Goal: Transaction & Acquisition: Purchase product/service

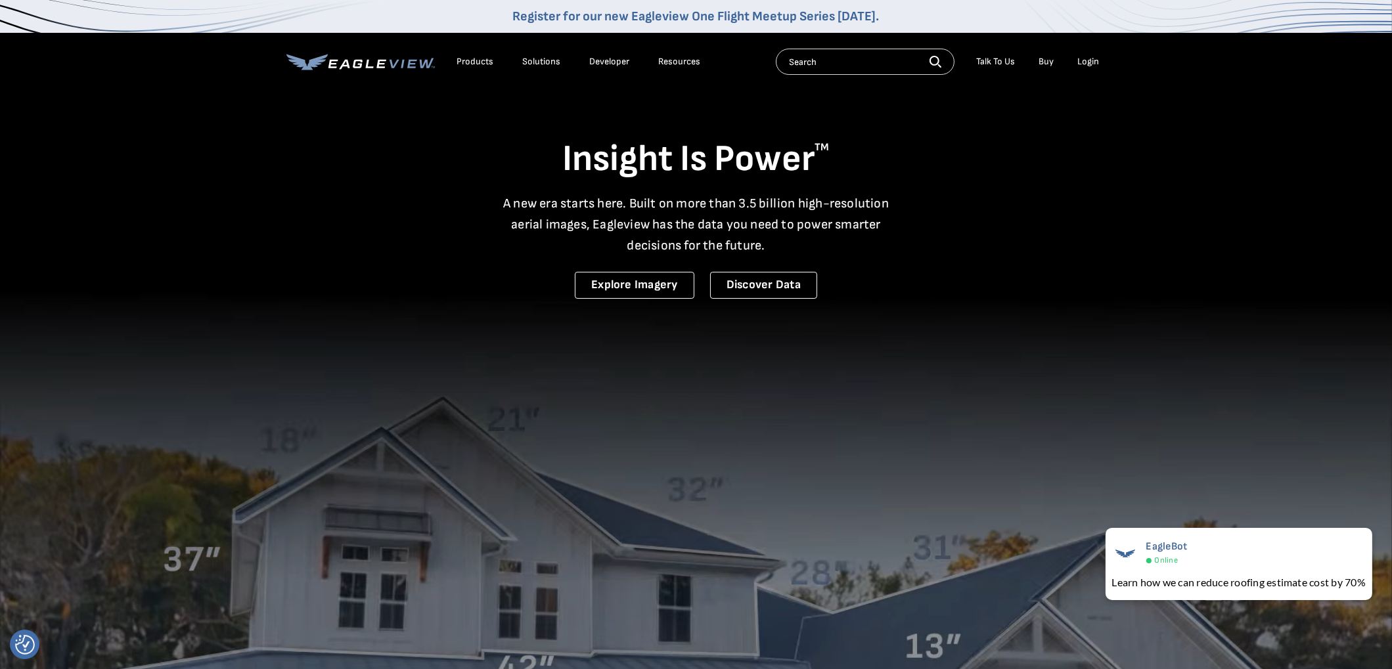
click at [1081, 60] on div "Login" at bounding box center [1089, 62] width 22 height 12
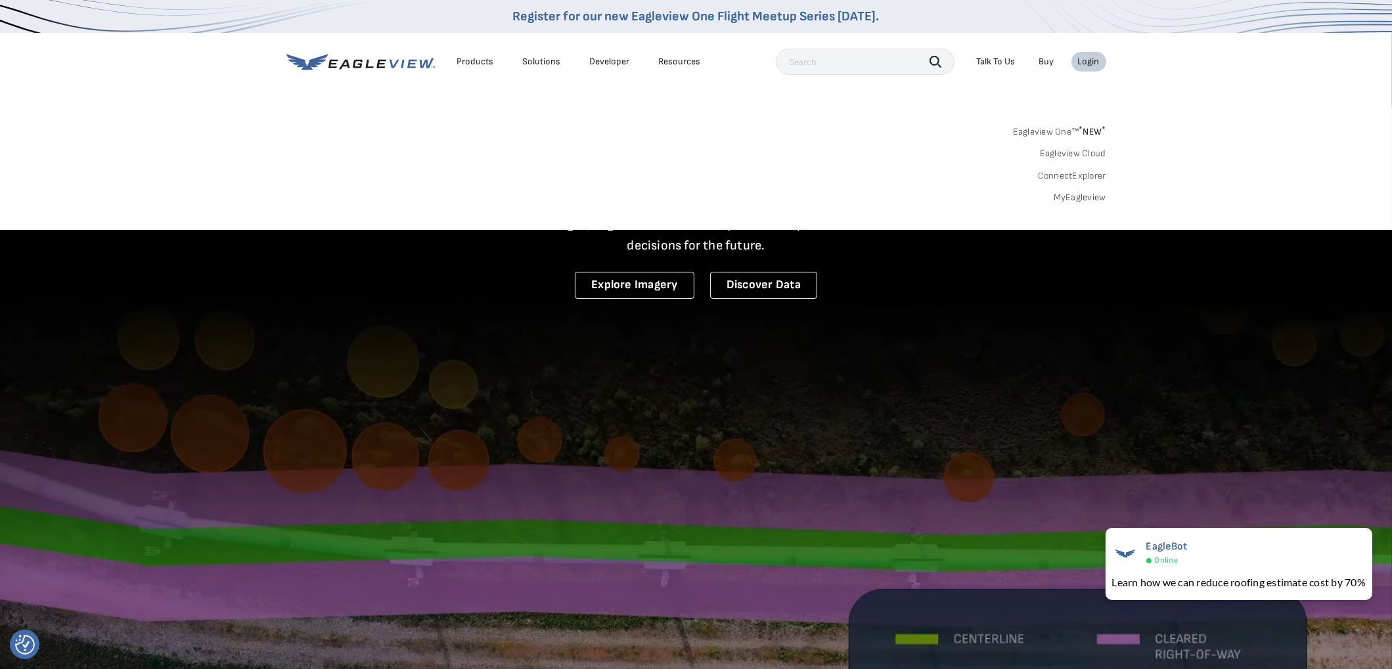
click at [1077, 196] on link "MyEagleview" at bounding box center [1080, 198] width 53 height 12
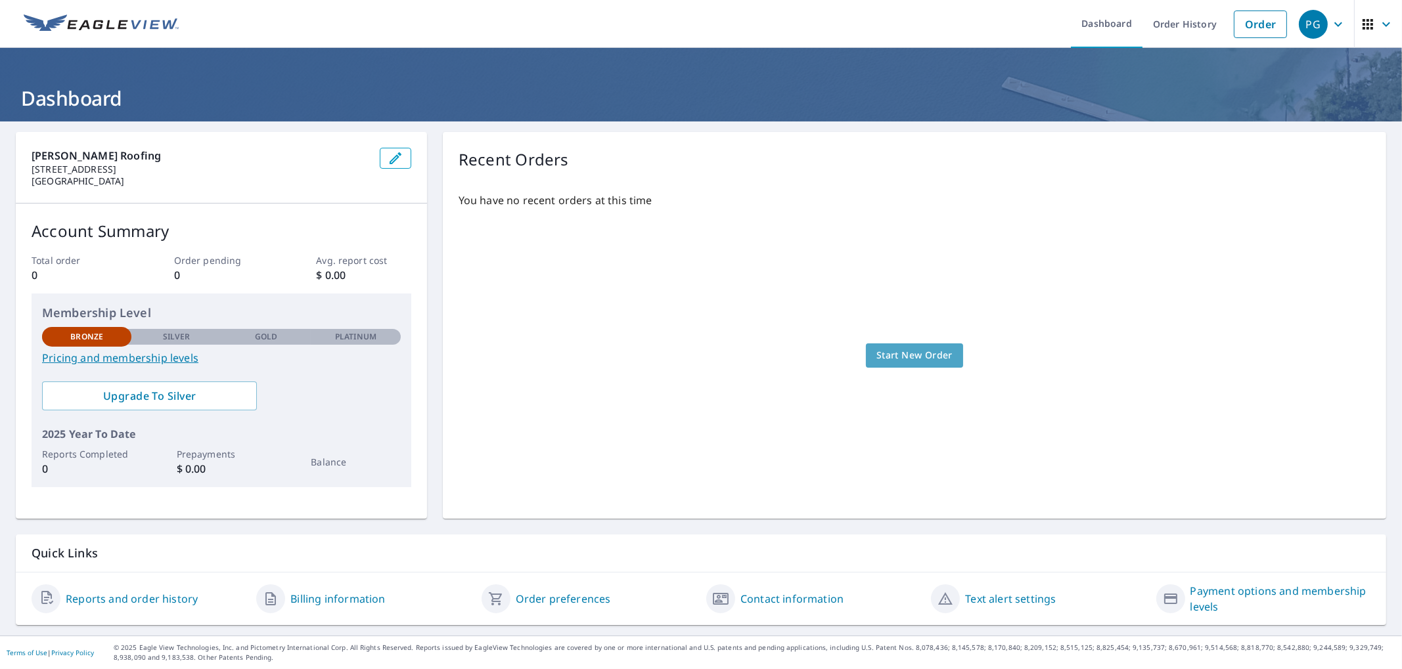
click at [929, 357] on span "Start New Order" at bounding box center [914, 355] width 76 height 16
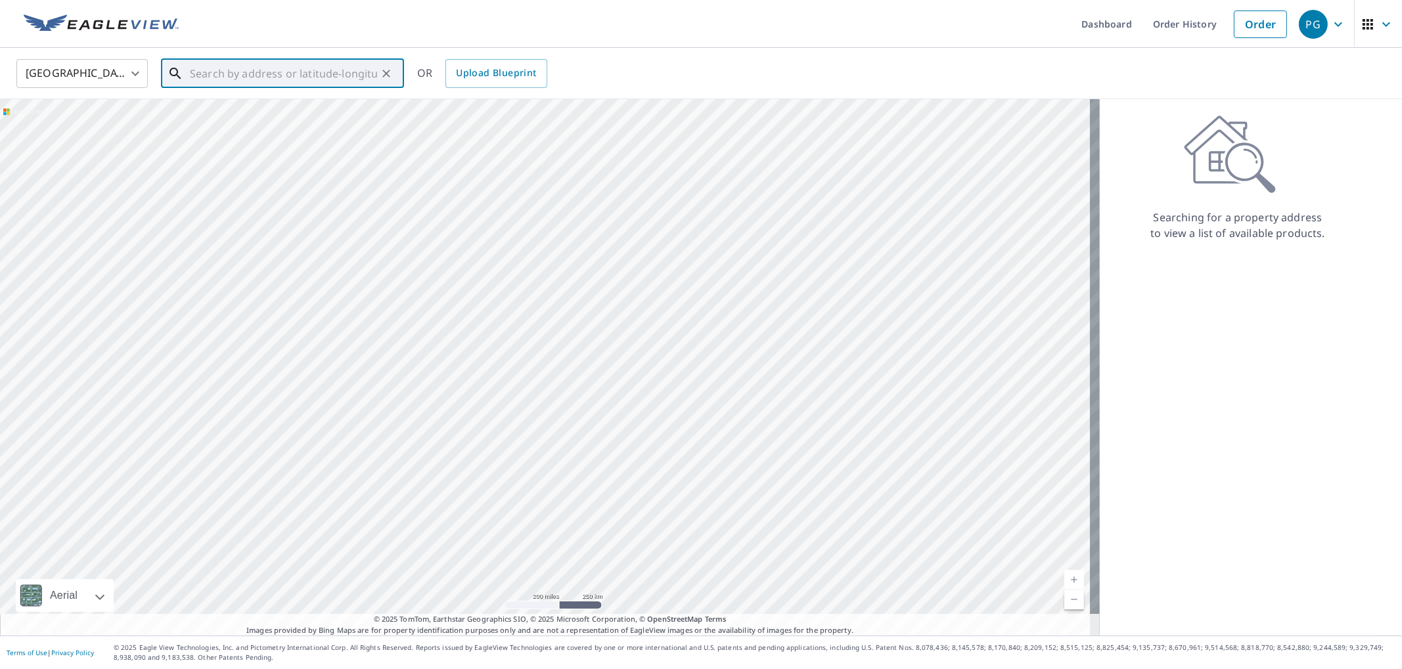
click at [211, 70] on input "text" at bounding box center [283, 73] width 187 height 37
click at [242, 115] on span "4400 Celebration Dr SW" at bounding box center [290, 112] width 206 height 16
type input "4400 Celebration Dr SW Atlanta, GA 30331"
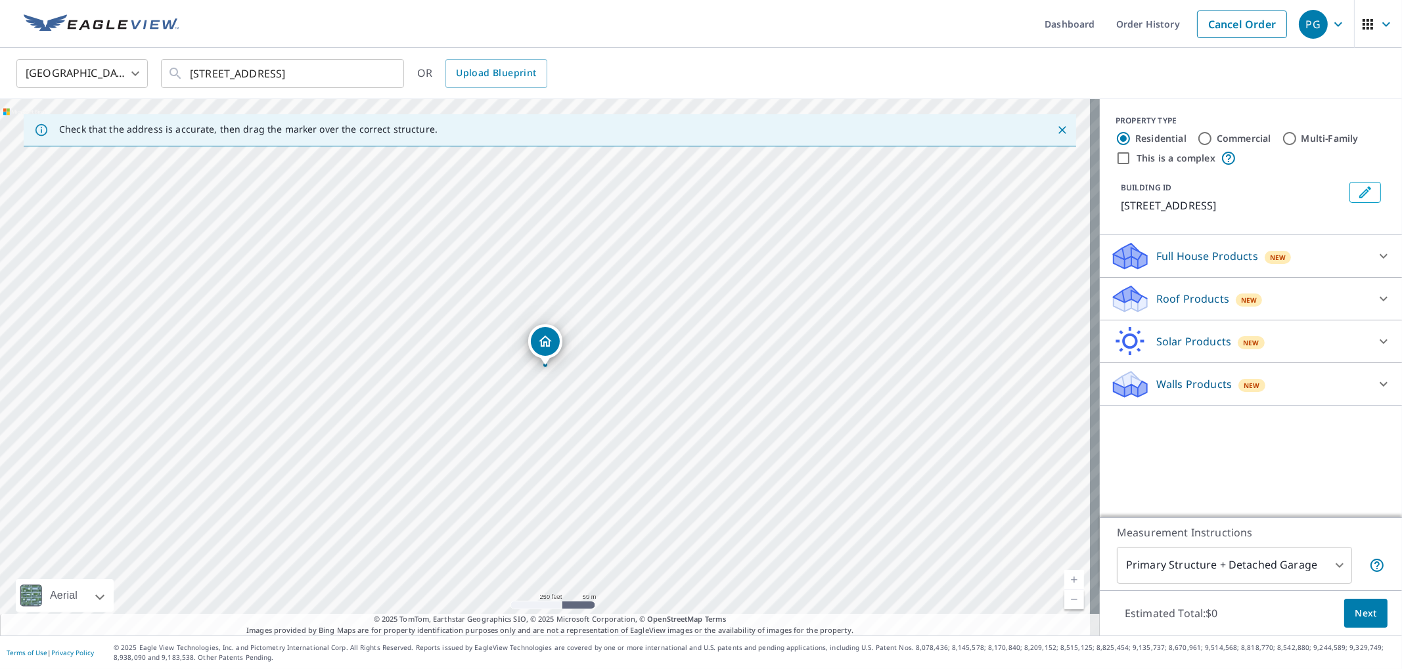
click at [1302, 298] on div "Roof Products New" at bounding box center [1238, 299] width 257 height 31
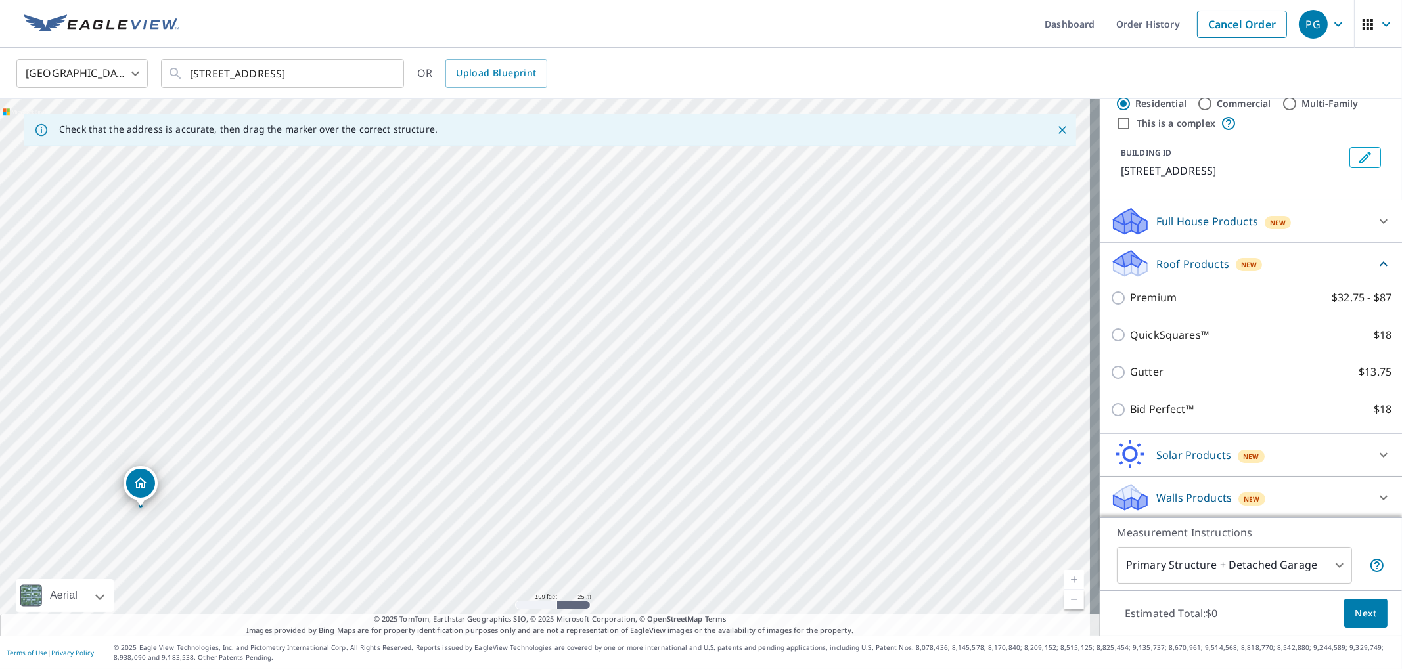
scroll to position [53, 0]
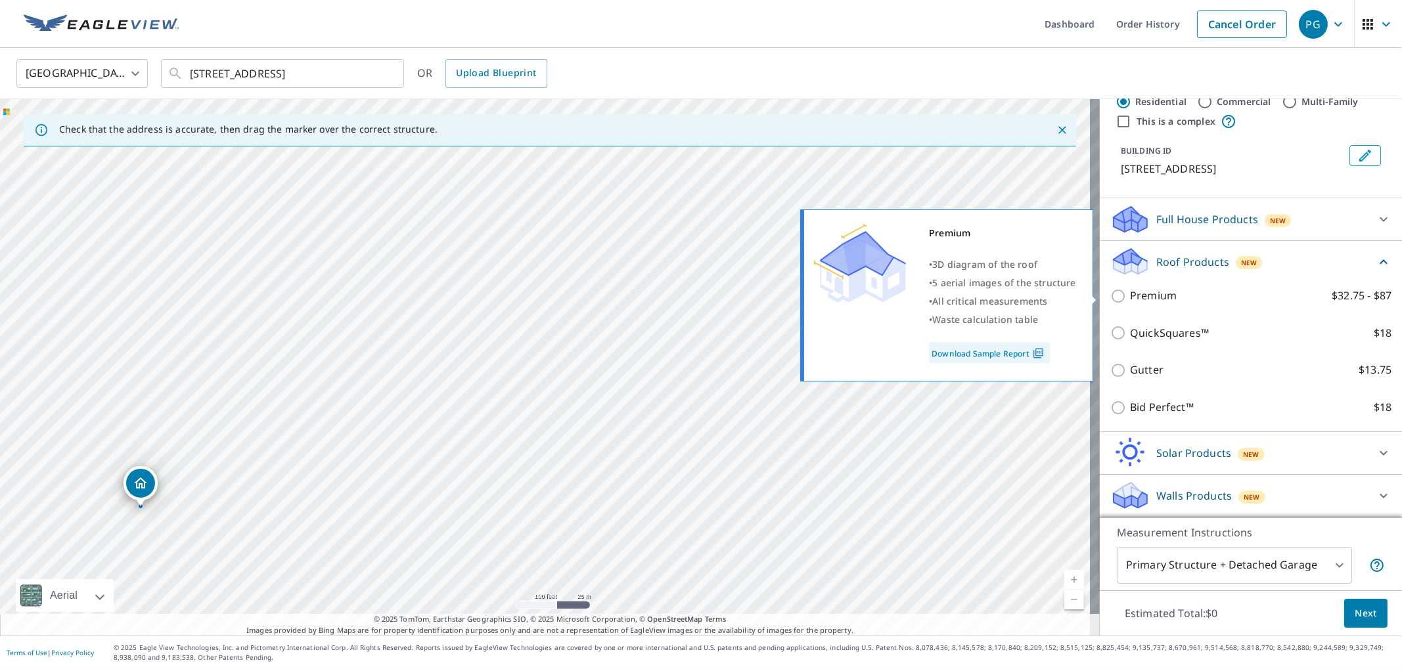
click at [1110, 295] on input "Premium $32.75 - $87" at bounding box center [1120, 296] width 20 height 16
checkbox input "true"
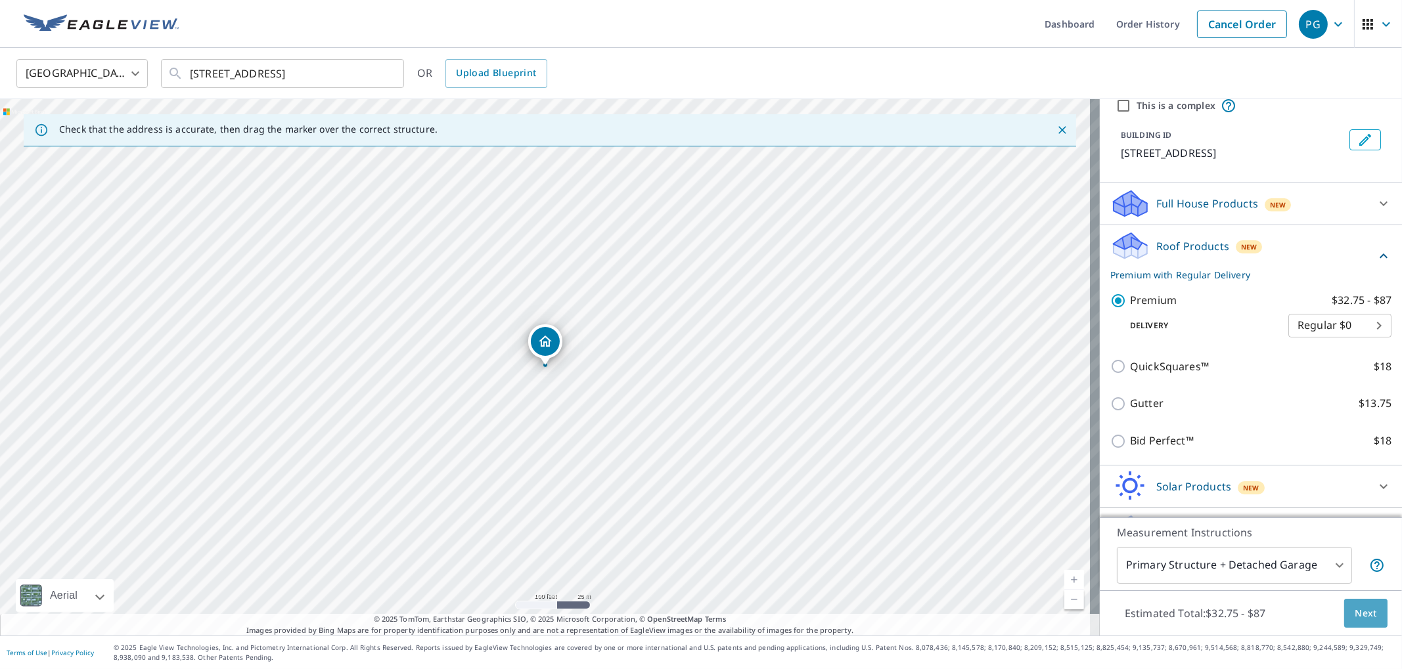
click at [1360, 617] on span "Next" at bounding box center [1365, 614] width 22 height 16
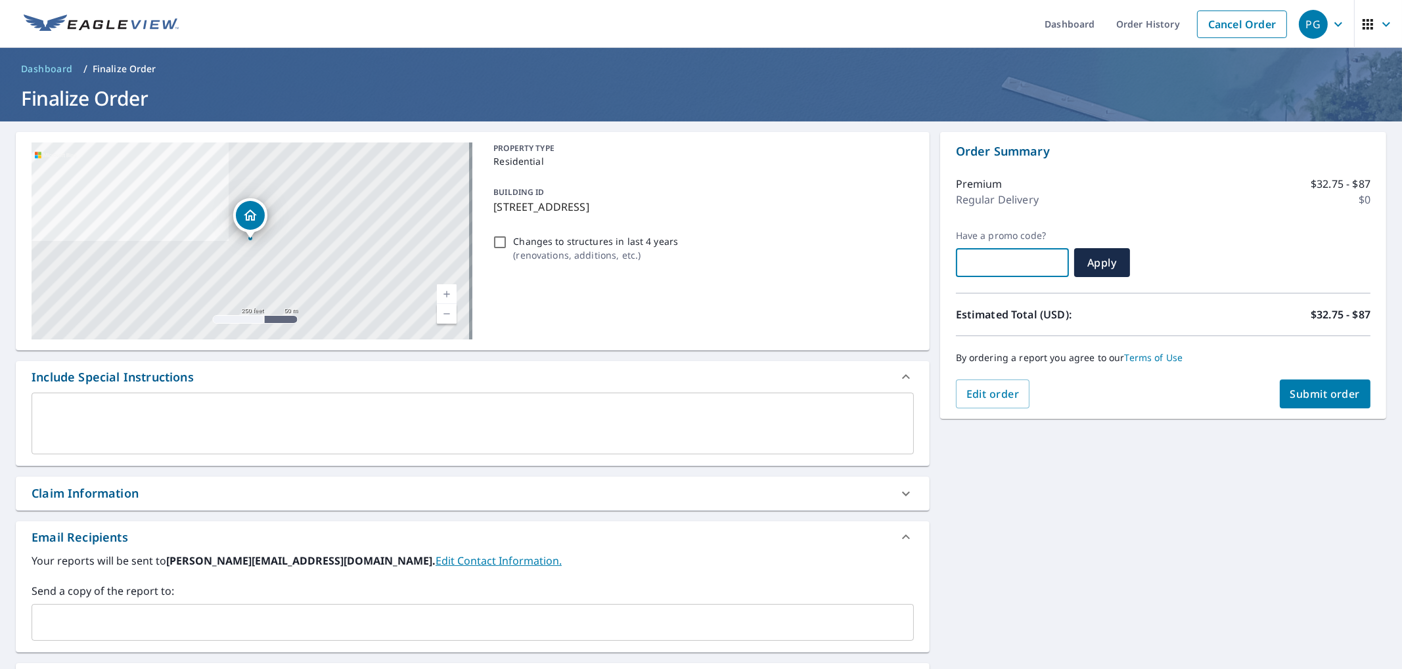
click at [966, 267] on input "text" at bounding box center [1012, 262] width 113 height 37
paste input "AWOC-SV3QY-KF99H"
type input "AWOC-SV3QY-KF99H"
click at [1095, 263] on span "Apply" at bounding box center [1101, 263] width 35 height 14
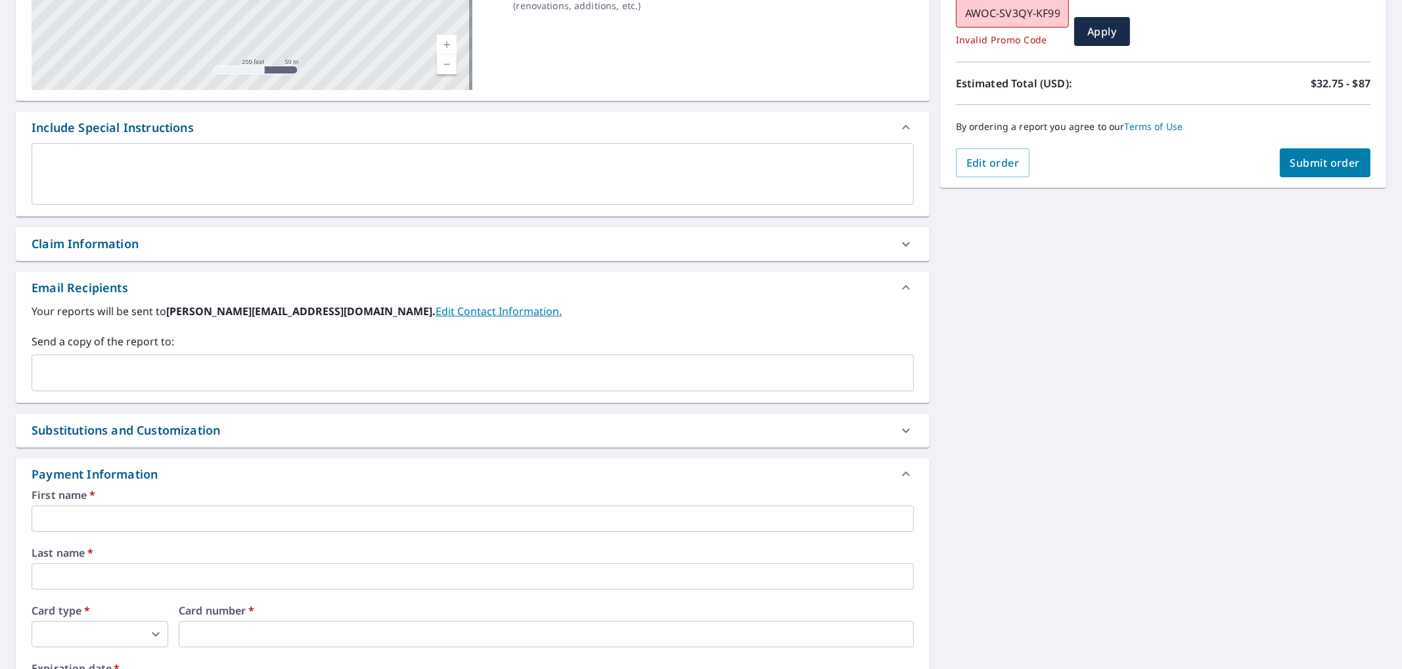
scroll to position [0, 0]
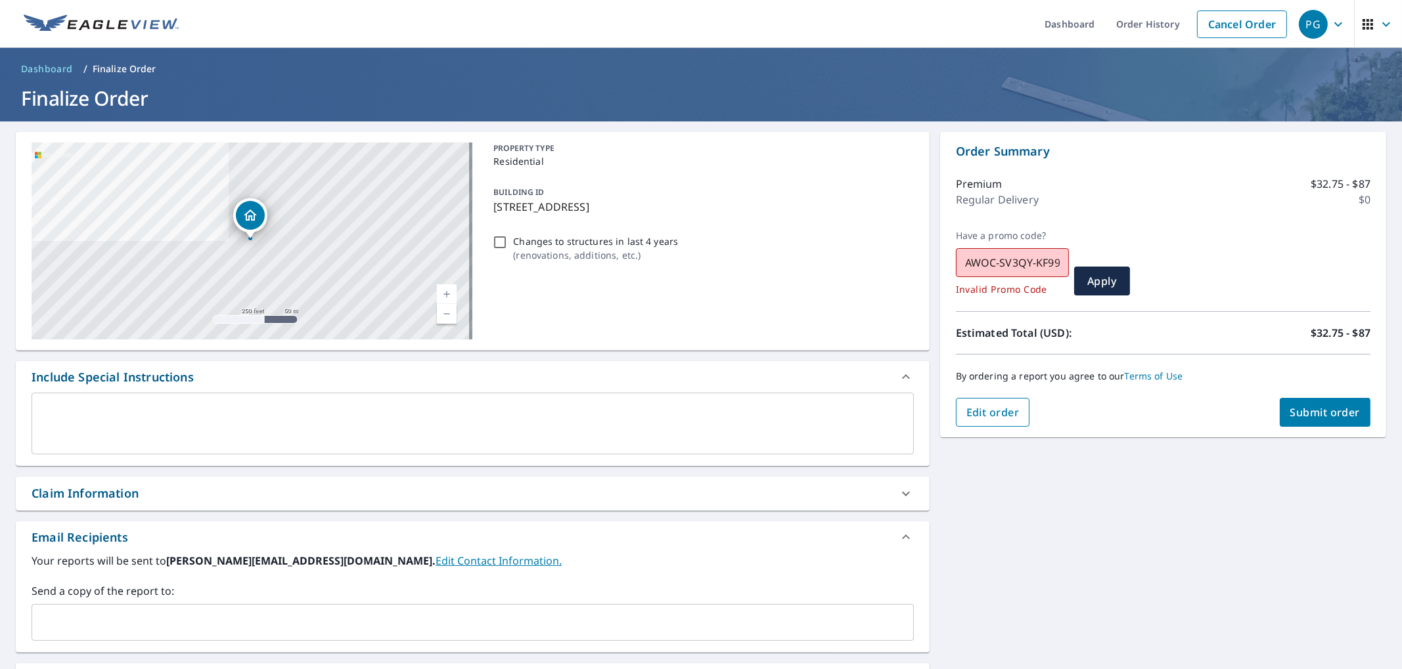
click at [967, 414] on span "Edit order" at bounding box center [992, 412] width 53 height 14
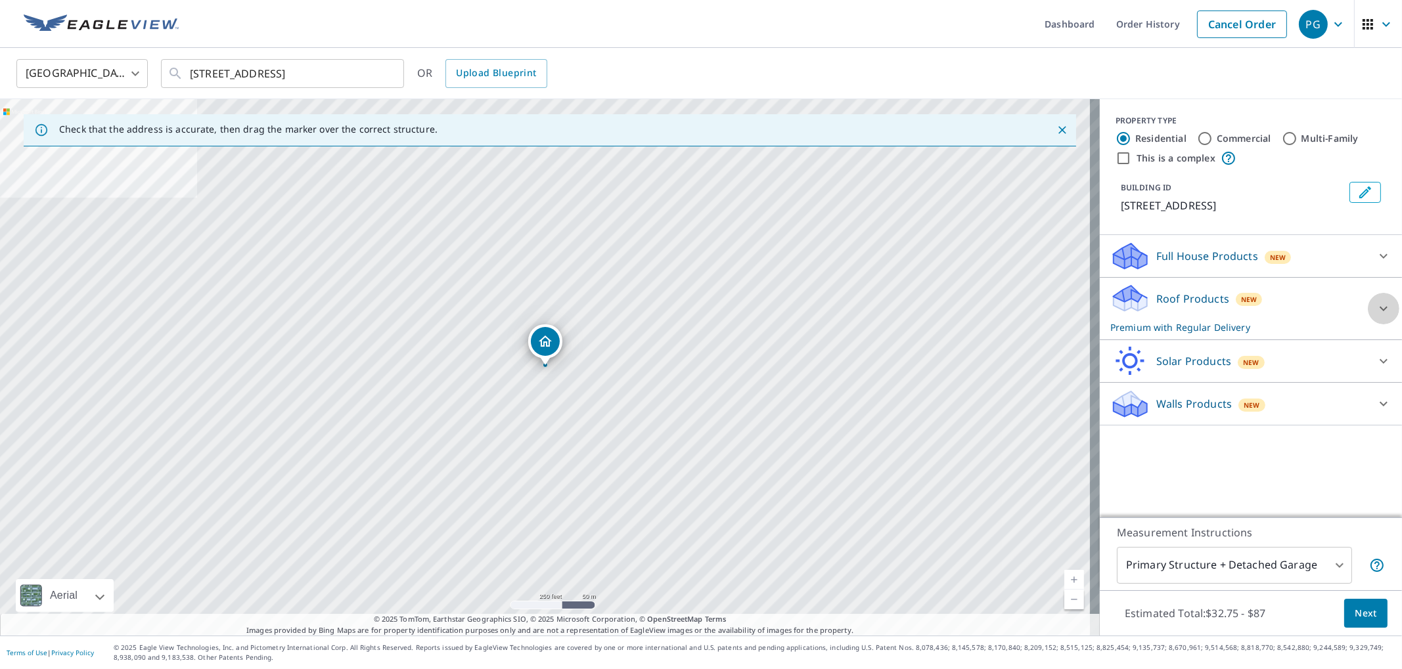
click at [1368, 306] on div at bounding box center [1384, 309] width 32 height 32
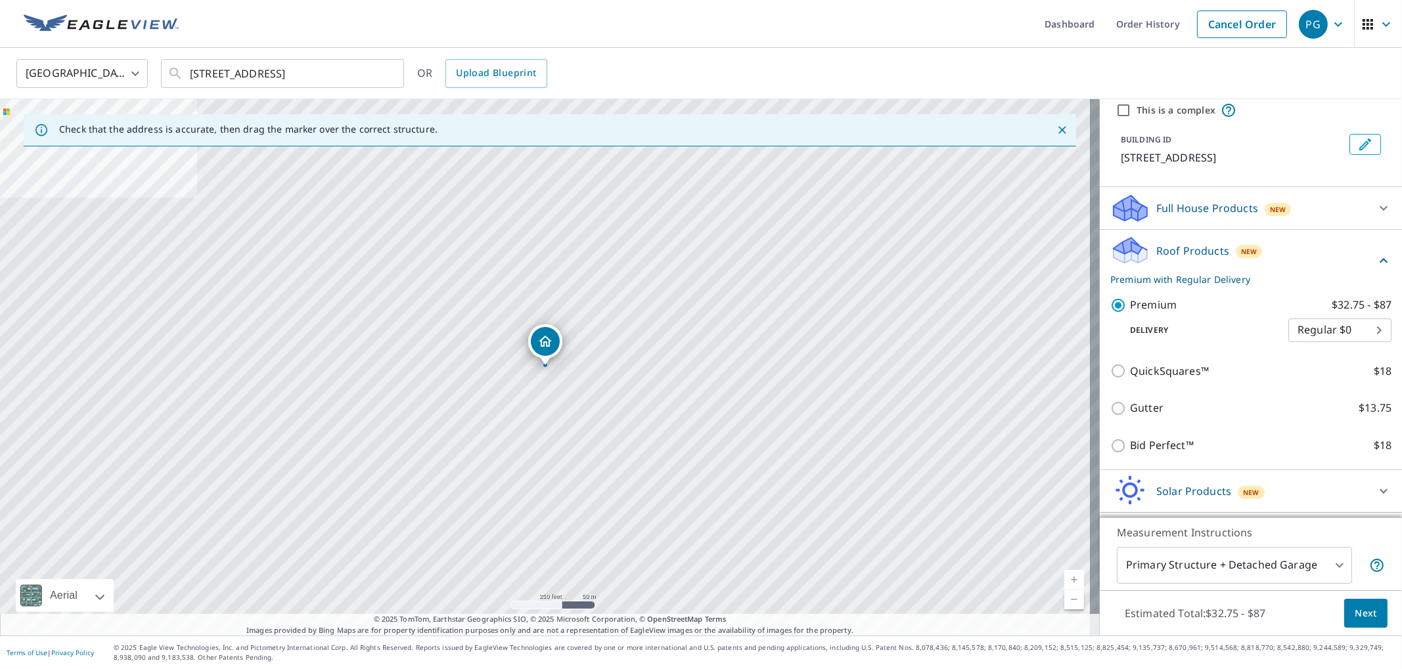
scroll to position [102, 0]
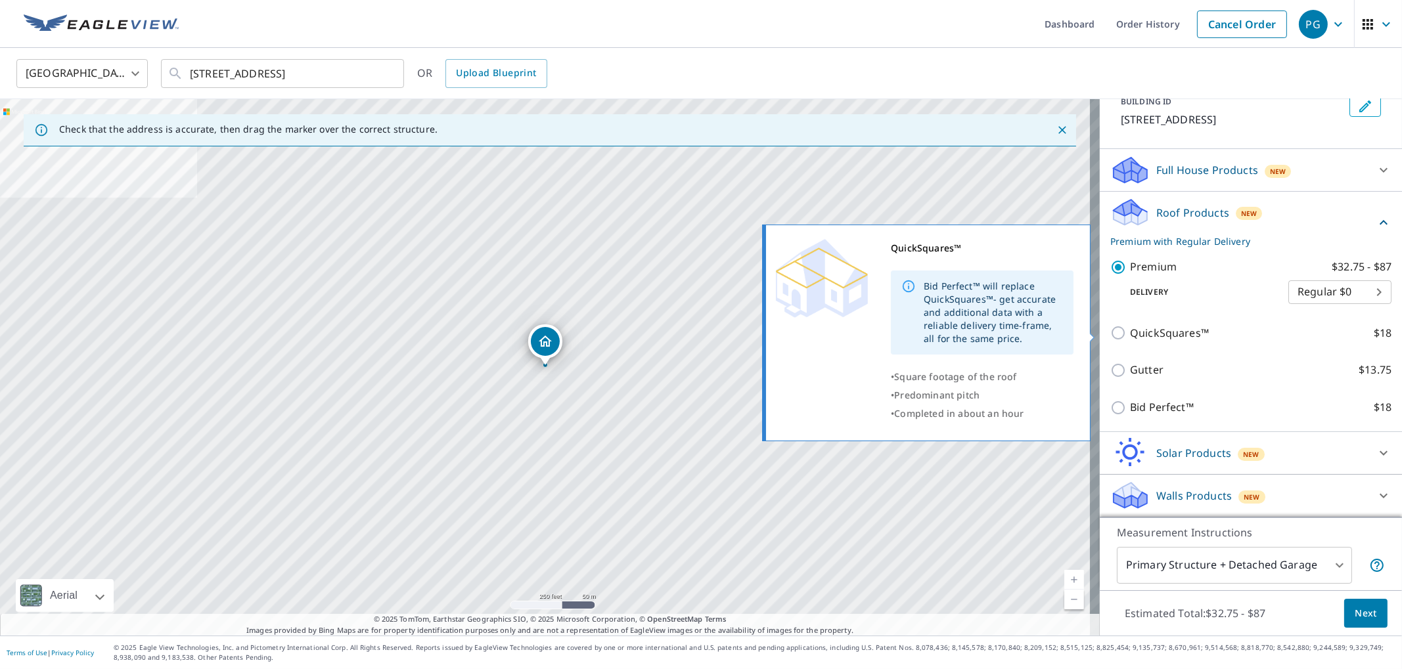
click at [1111, 338] on input "QuickSquares™ $18" at bounding box center [1120, 333] width 20 height 16
checkbox input "true"
checkbox input "false"
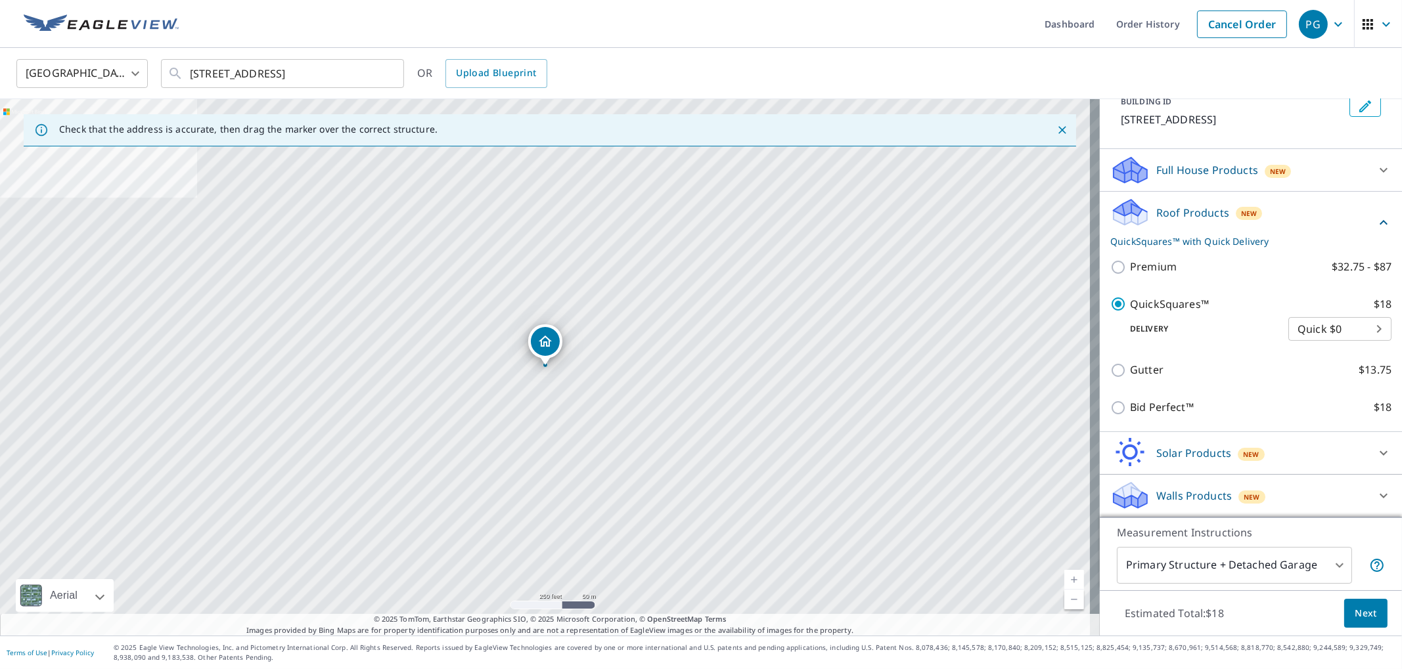
click at [1311, 334] on body "PG PG Dashboard Order History Cancel Order PG United States US ​ 4400 Celebrati…" at bounding box center [701, 334] width 1402 height 669
click at [1311, 334] on li "Quick $0" at bounding box center [1319, 330] width 103 height 24
click at [1354, 615] on span "Next" at bounding box center [1365, 614] width 22 height 16
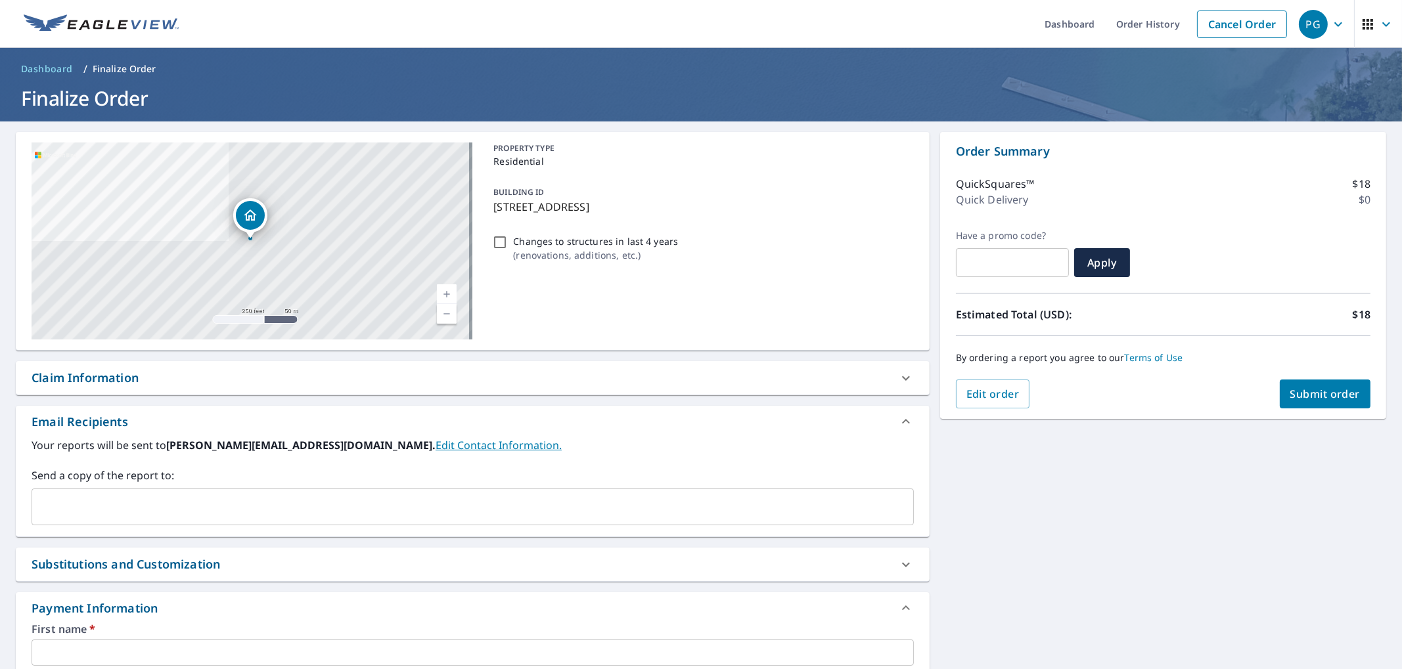
click at [1005, 264] on input "text" at bounding box center [1012, 262] width 113 height 37
paste input "AWOC-SV3QY-KF99H"
type input "AWOC-SV3QY-KF99H"
click at [1104, 261] on span "Apply" at bounding box center [1101, 263] width 35 height 14
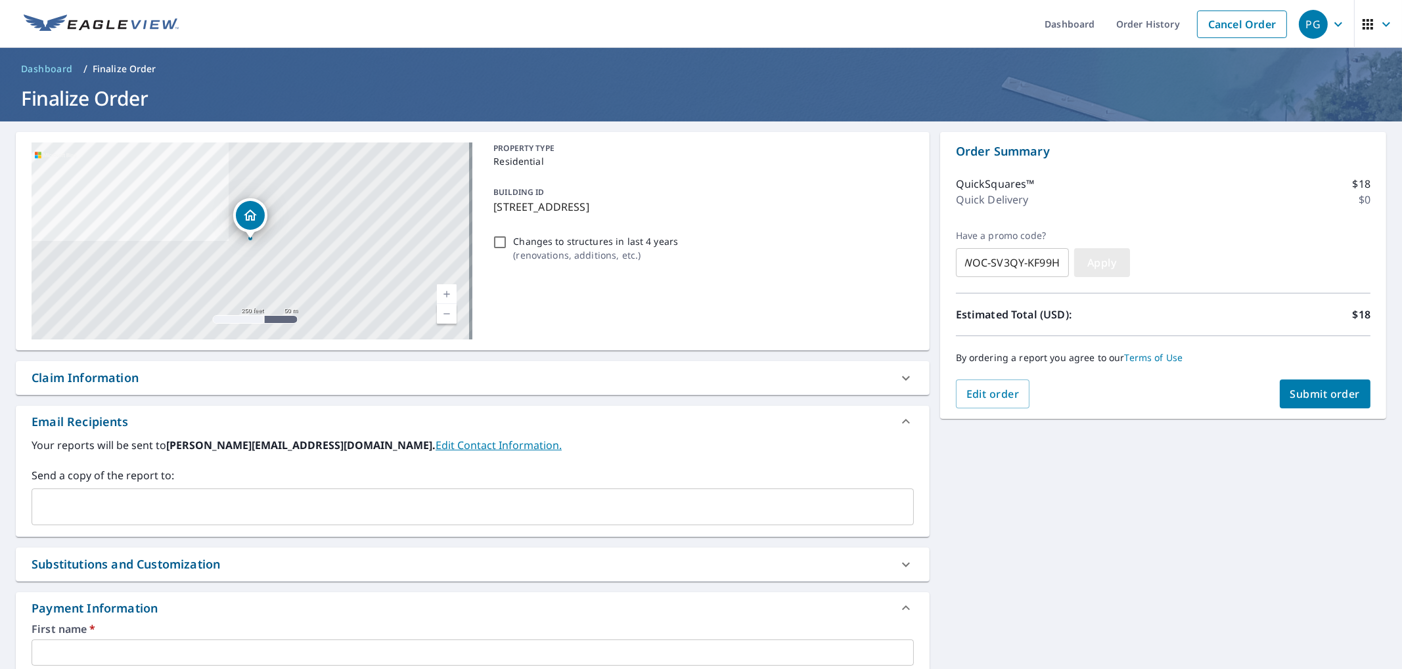
scroll to position [0, 0]
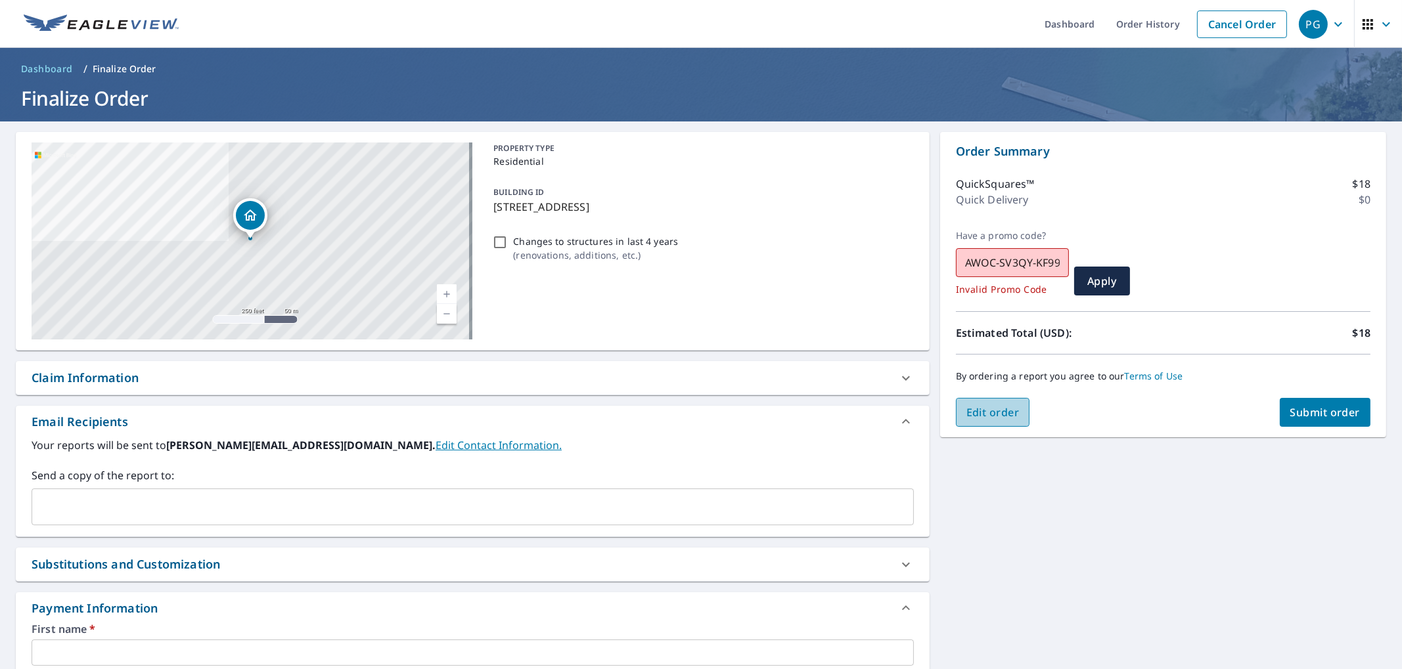
click at [998, 414] on span "Edit order" at bounding box center [992, 412] width 53 height 14
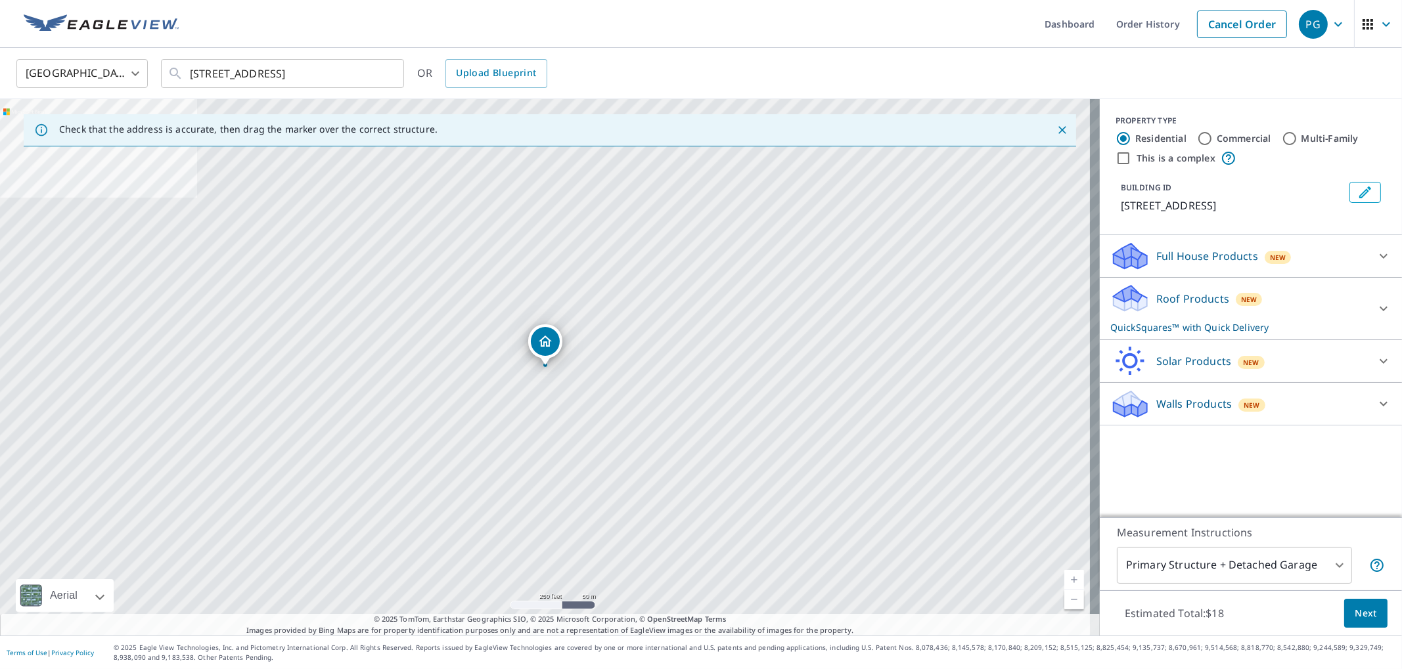
click at [1195, 318] on div "Roof Products New QuickSquares™ with Quick Delivery" at bounding box center [1238, 308] width 257 height 51
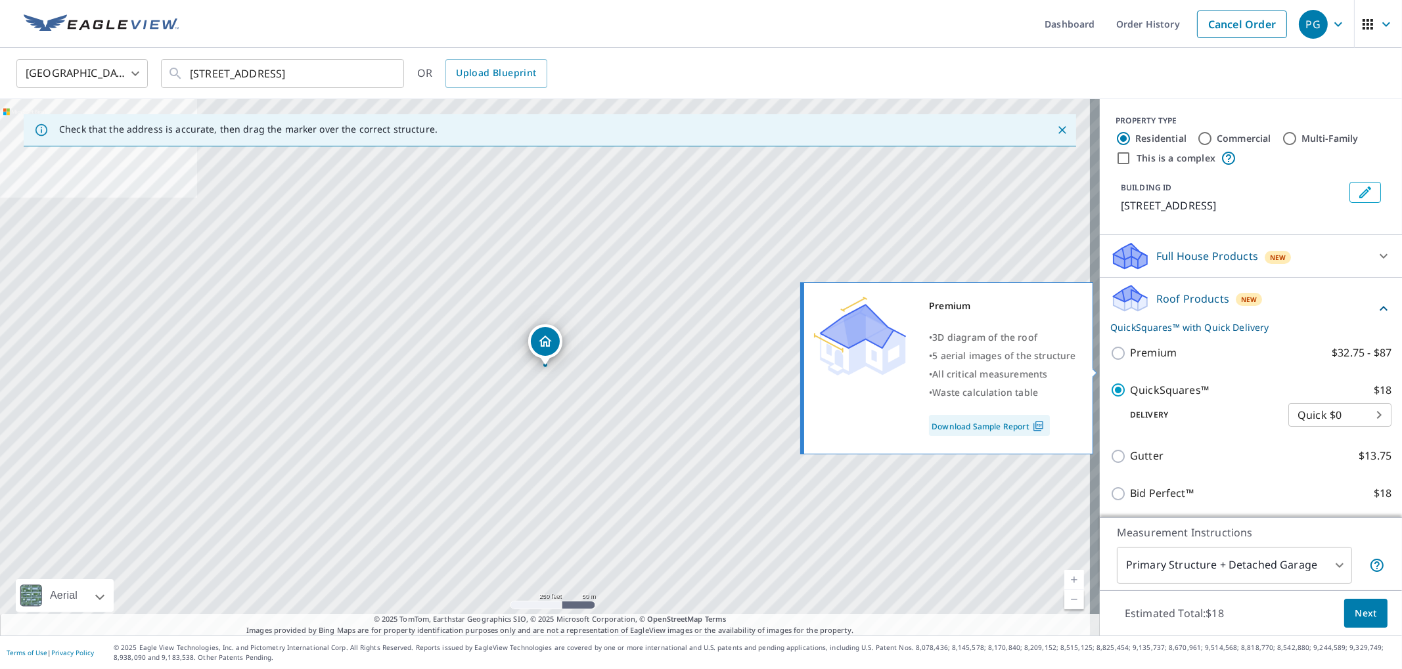
click at [1113, 361] on input "Premium $32.75 - $87" at bounding box center [1120, 354] width 20 height 16
checkbox input "true"
checkbox input "false"
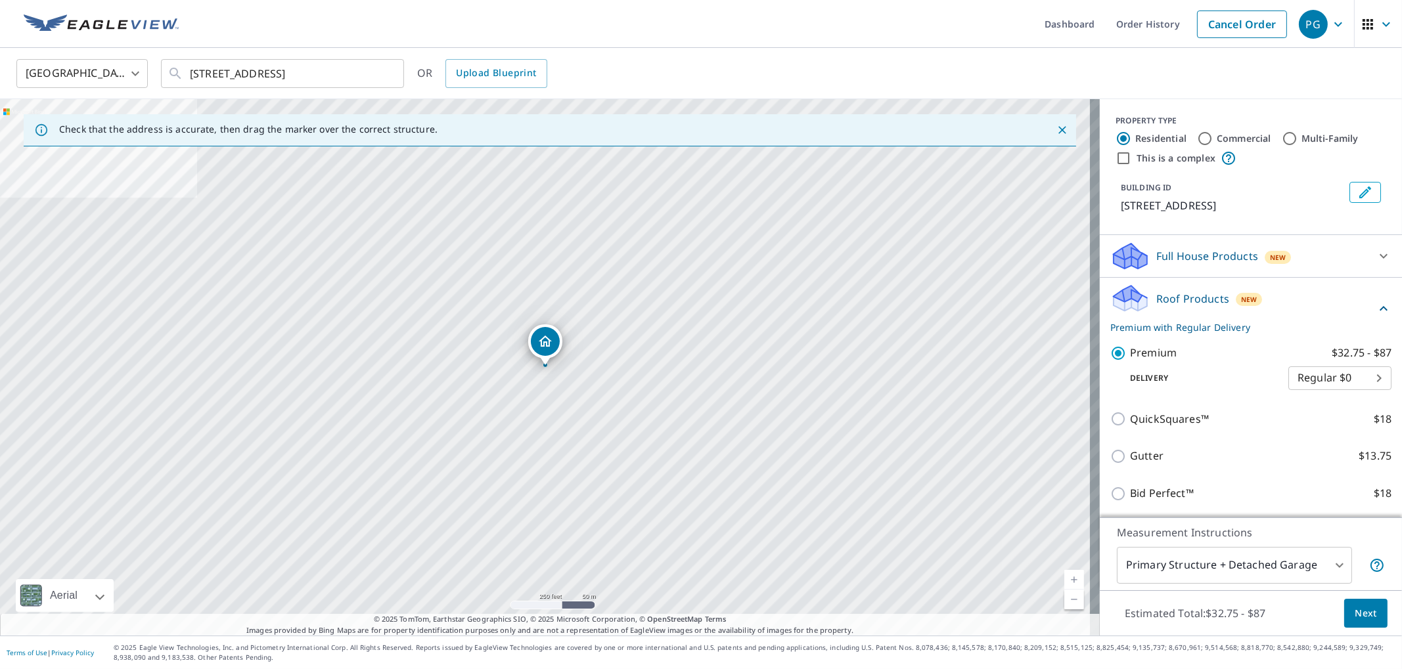
click at [1359, 616] on span "Next" at bounding box center [1365, 614] width 22 height 16
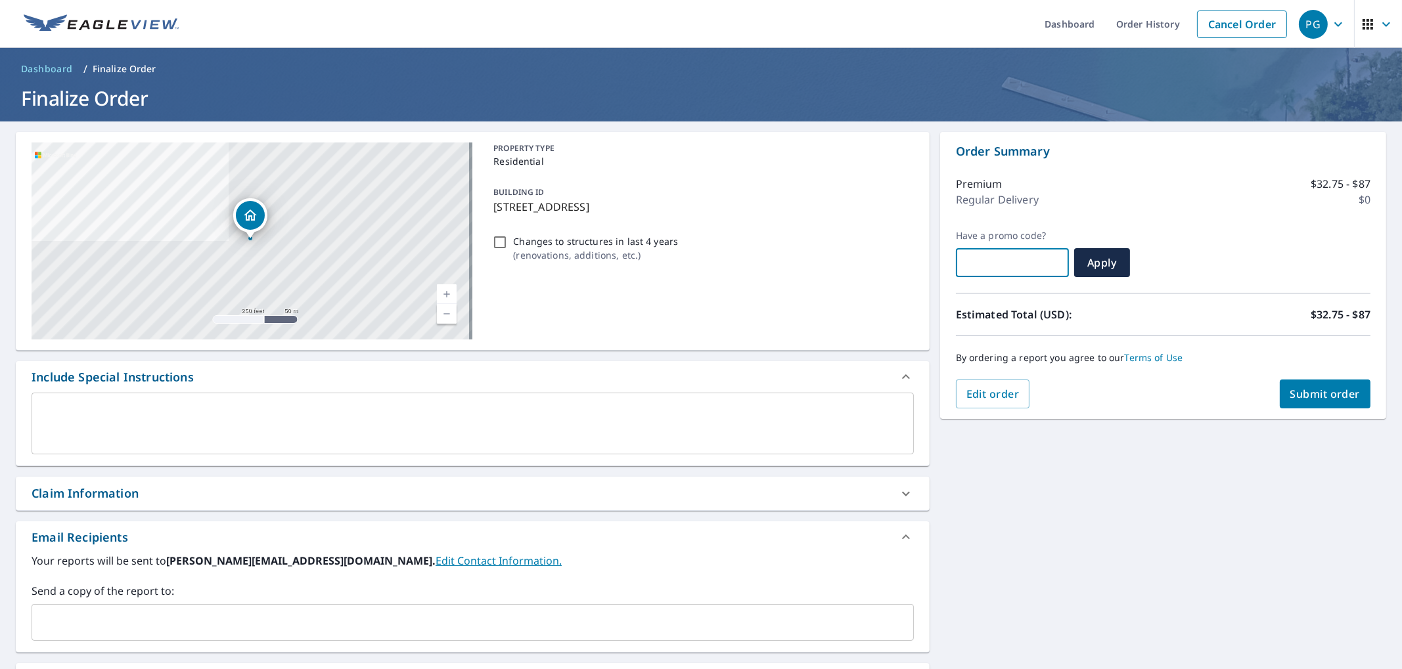
click at [966, 265] on input "text" at bounding box center [1012, 262] width 113 height 37
paste input "AWOC-SV3QY-KF99H"
click at [1107, 269] on span "Apply" at bounding box center [1101, 263] width 35 height 14
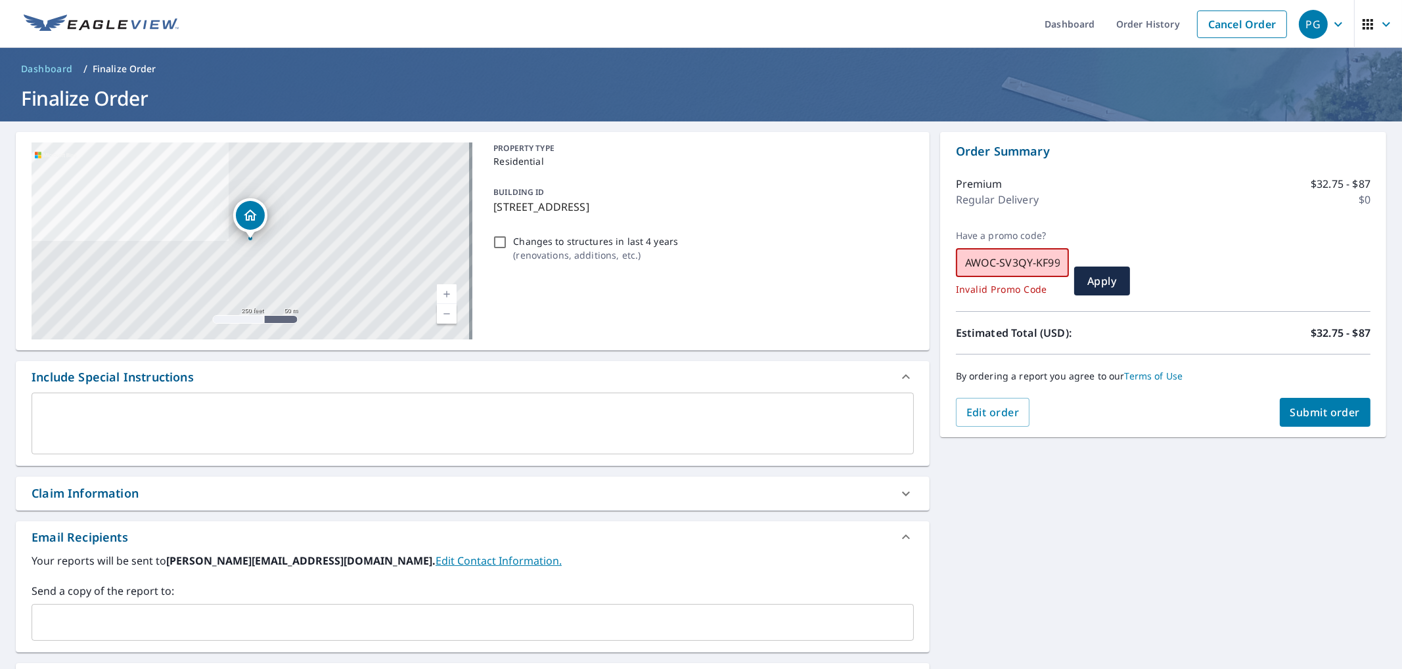
drag, startPoint x: 1027, startPoint y: 263, endPoint x: 960, endPoint y: 264, distance: 67.7
click at [960, 264] on input "AWOC-SV3QY-KF99H" at bounding box center [1012, 262] width 113 height 37
type input "F99H"
drag, startPoint x: 1018, startPoint y: 263, endPoint x: 959, endPoint y: 263, distance: 59.1
click at [959, 263] on input "F99H" at bounding box center [1012, 262] width 113 height 37
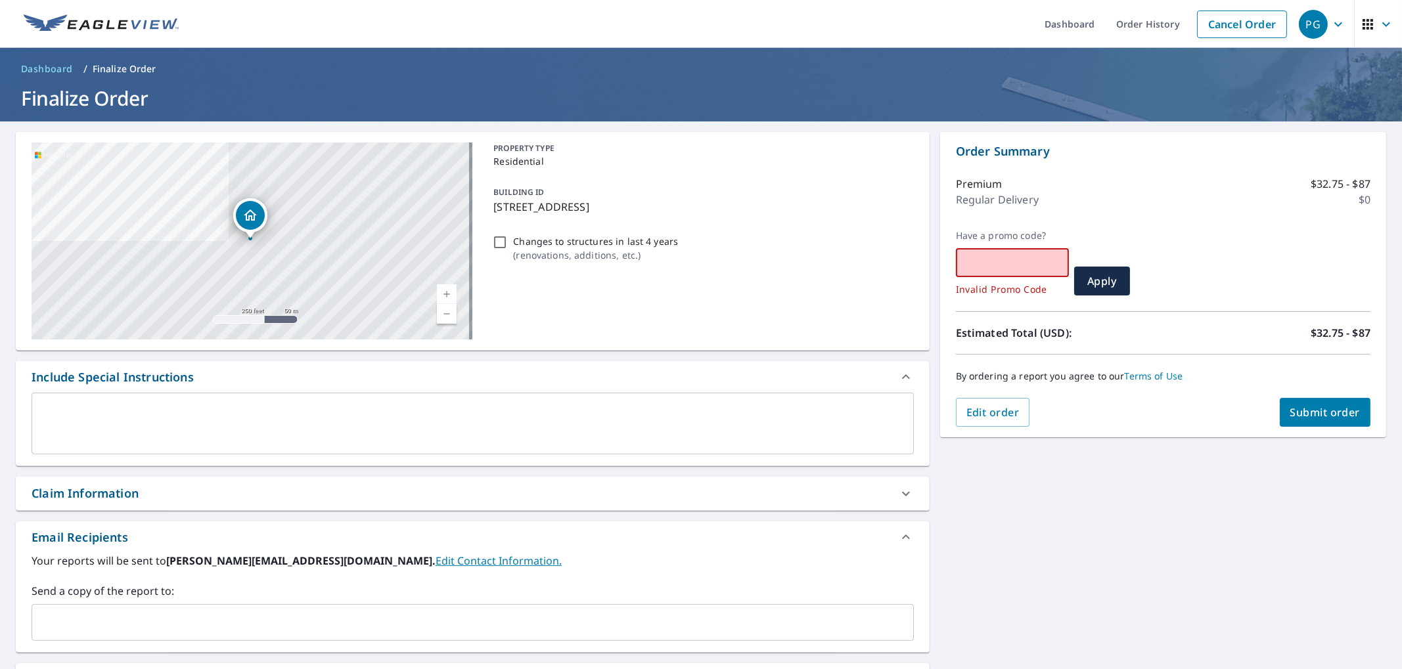
paste input "AWOC-W33HX-ZC72K"
type input "AWOC-W33HX-ZC72K"
click at [1097, 285] on span "Apply" at bounding box center [1101, 281] width 35 height 14
